Goal: Navigation & Orientation: Go to known website

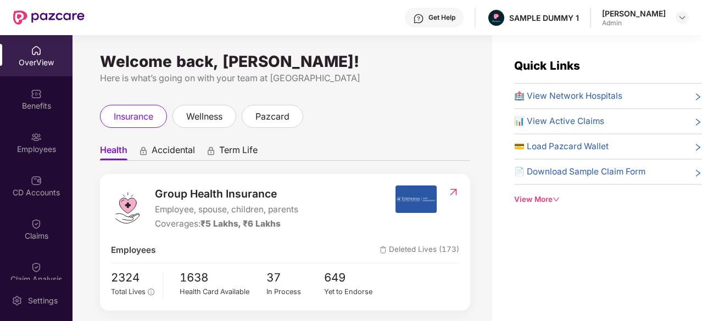
click at [38, 59] on div "OverView" at bounding box center [36, 62] width 72 height 11
click at [40, 57] on div "OverView" at bounding box center [36, 62] width 72 height 11
click at [38, 91] on img at bounding box center [36, 93] width 11 height 11
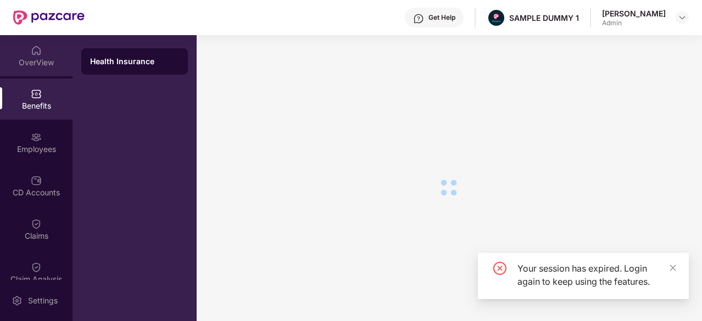
click at [37, 49] on img at bounding box center [36, 50] width 11 height 11
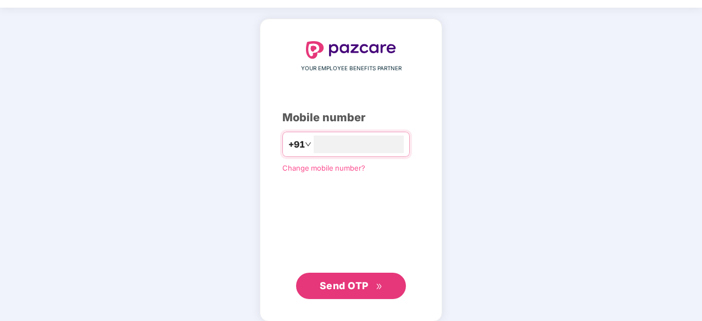
scroll to position [35, 0]
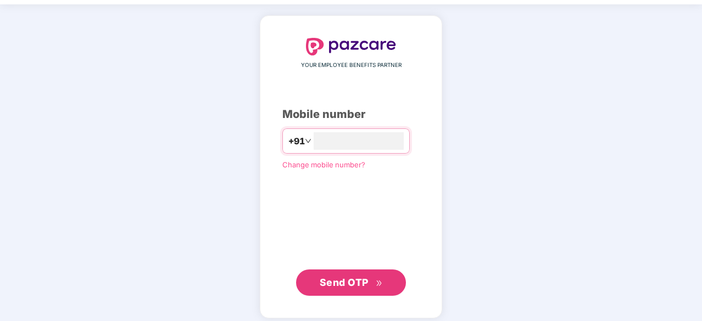
type input "**********"
click at [350, 278] on span "Send OTP" at bounding box center [344, 282] width 49 height 12
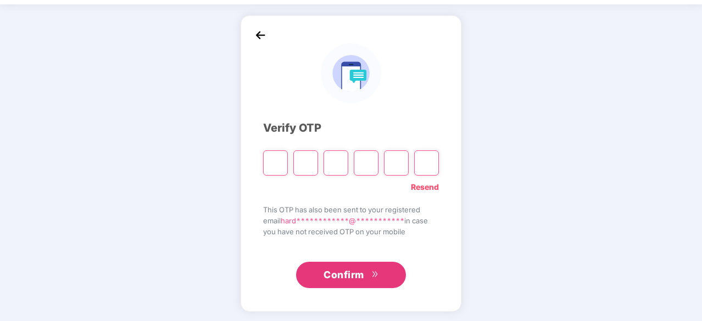
type input "*"
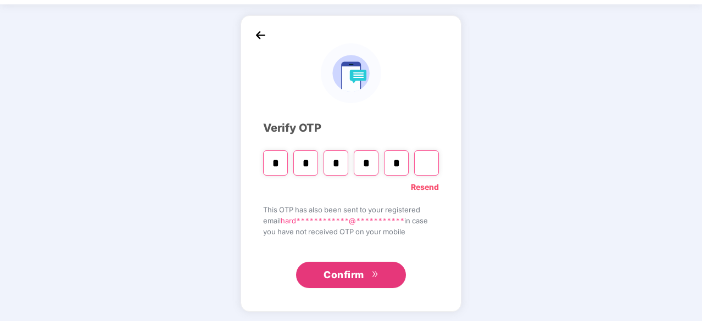
type input "*"
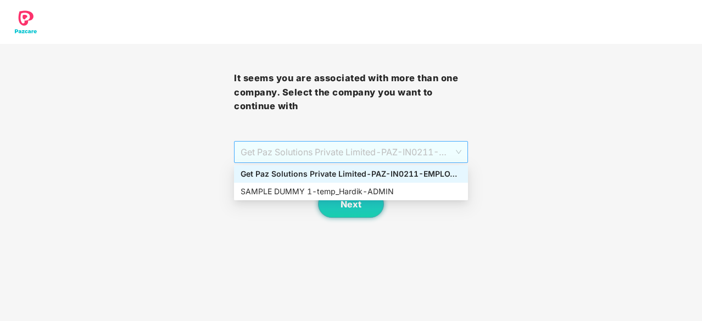
click at [358, 150] on span "Get Paz Solutions Private Limited - PAZ-IN0211 - EMPLOYEE" at bounding box center [350, 152] width 221 height 21
click at [354, 191] on div "SAMPLE DUMMY 1 - temp_Hardik - ADMIN" at bounding box center [350, 192] width 221 height 12
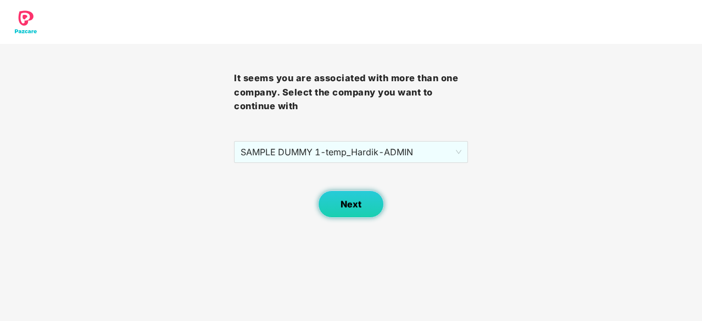
click at [359, 201] on span "Next" at bounding box center [350, 204] width 21 height 10
